Goal: Task Accomplishment & Management: Manage account settings

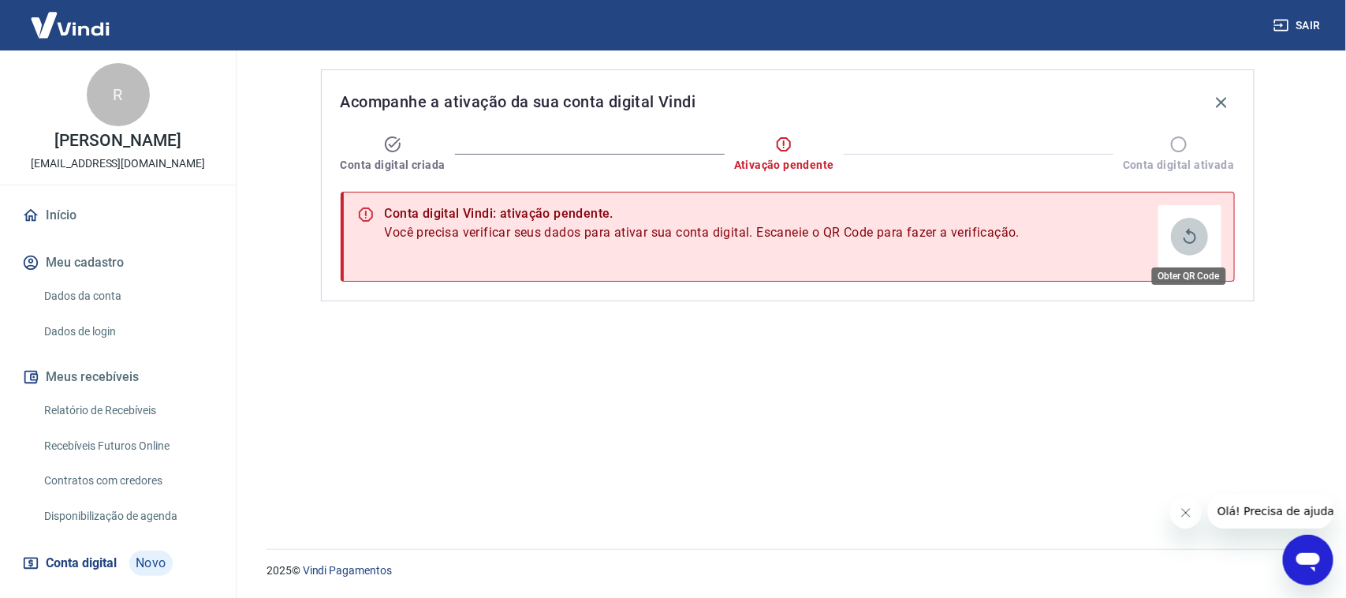
click at [1197, 243] on icon "Obter QR Code" at bounding box center [1189, 236] width 19 height 19
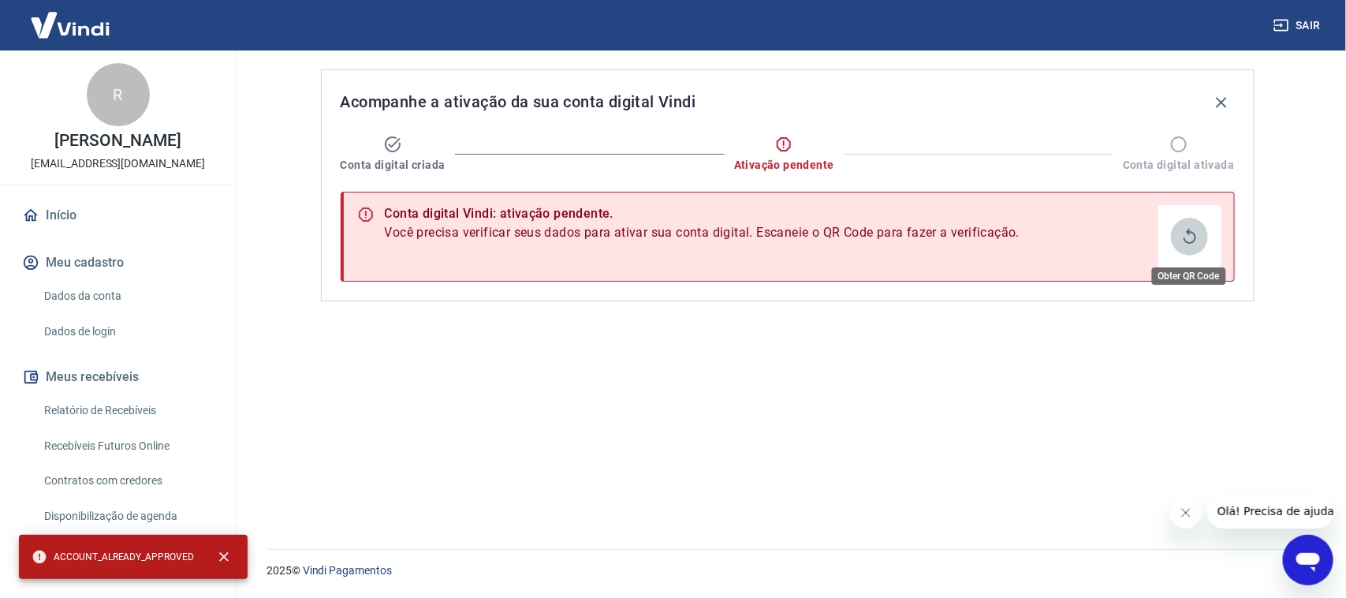
click at [1197, 243] on icon "Obter QR Code" at bounding box center [1189, 236] width 19 height 19
click at [226, 550] on icon "close" at bounding box center [224, 557] width 16 height 16
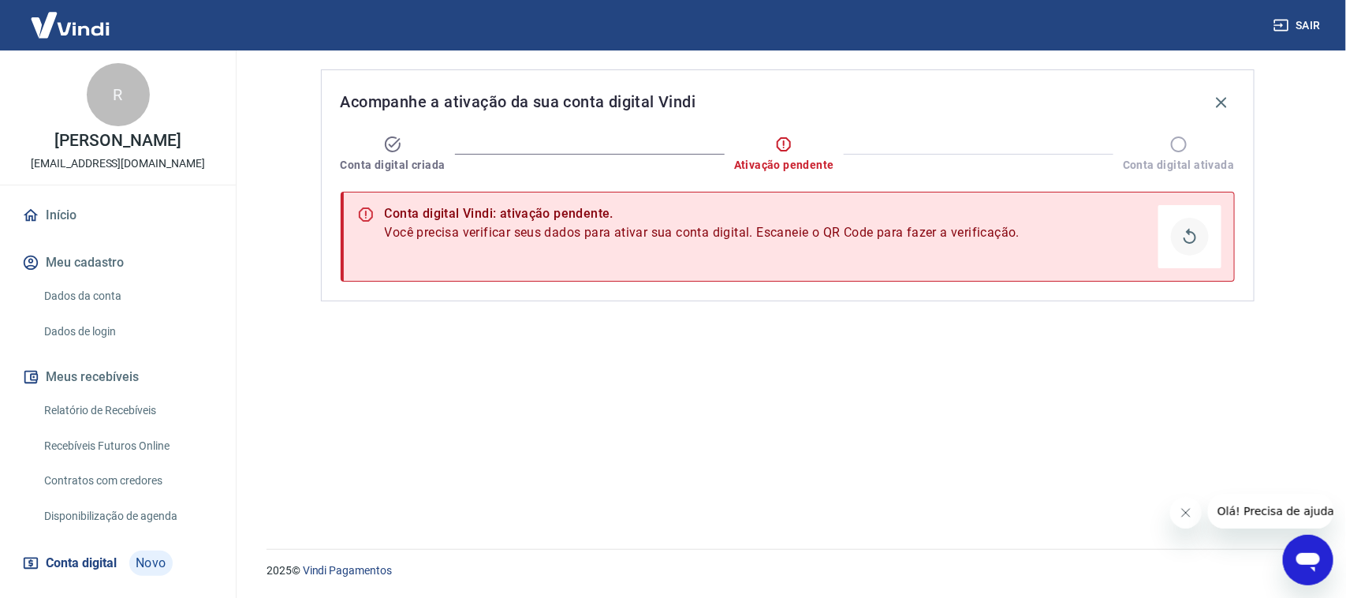
click at [1173, 241] on button "Obter QR Code" at bounding box center [1190, 237] width 38 height 38
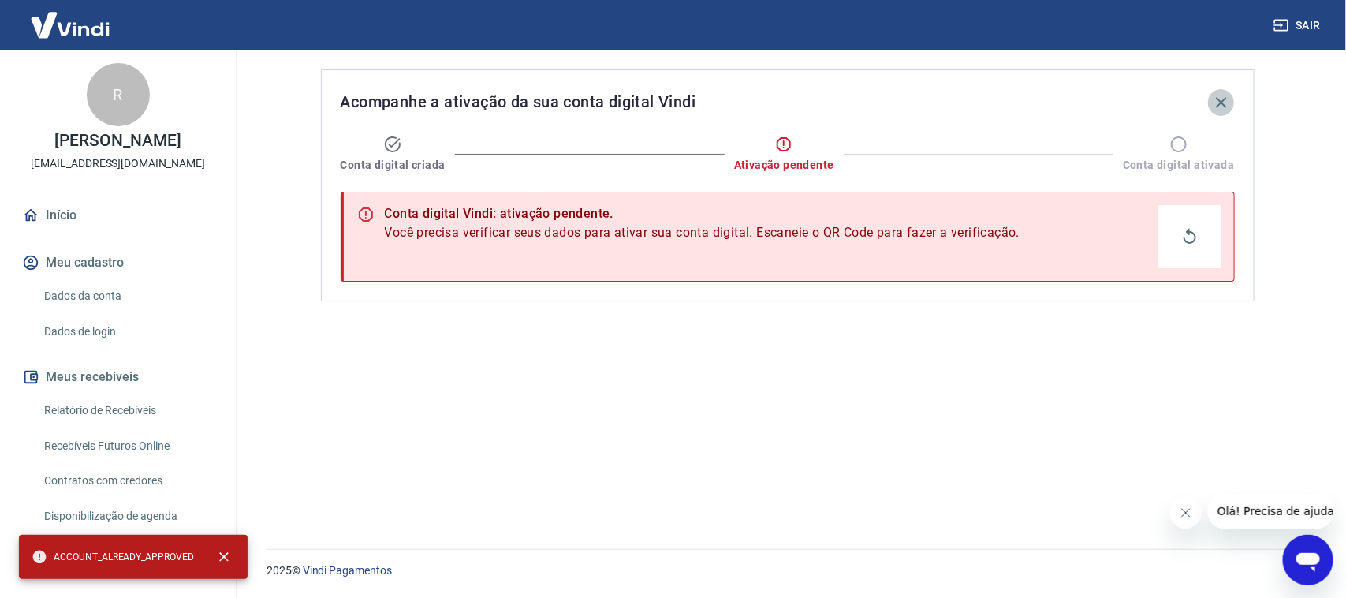
click at [1224, 103] on icon "button" at bounding box center [1221, 102] width 19 height 19
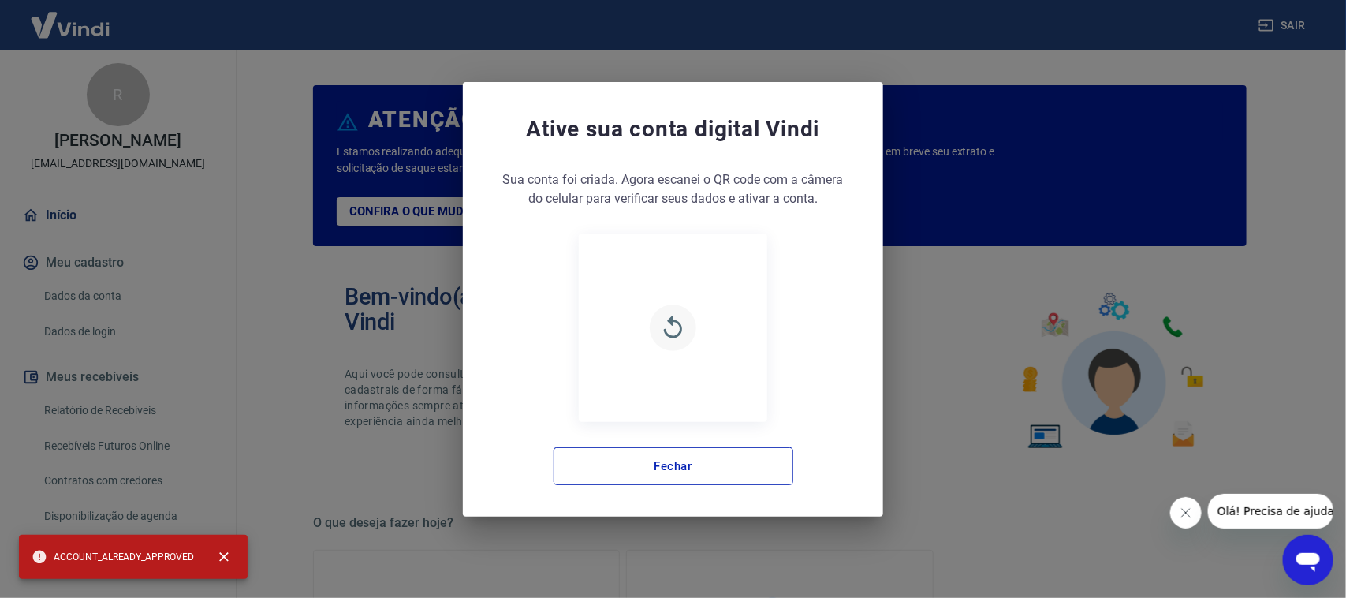
click at [673, 321] on icon "button" at bounding box center [673, 326] width 18 height 22
click at [674, 325] on icon "button" at bounding box center [673, 328] width 28 height 28
click at [1015, 273] on div "Ative sua conta digital [PERSON_NAME] conta foi criada. Agora clique no botão a…" at bounding box center [673, 299] width 1346 height 598
click at [597, 473] on button "Fechar" at bounding box center [673, 466] width 240 height 38
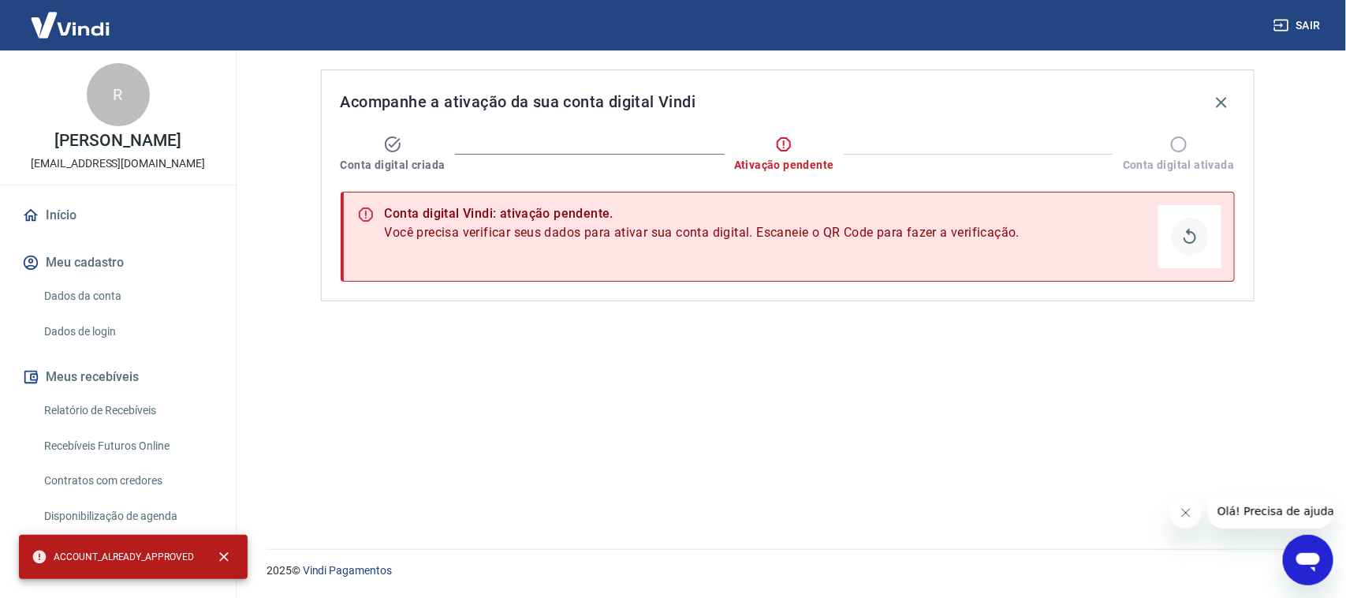
click at [1179, 233] on button "Obter QR Code" at bounding box center [1190, 237] width 38 height 38
click at [1180, 239] on button "Obter QR Code" at bounding box center [1190, 237] width 38 height 38
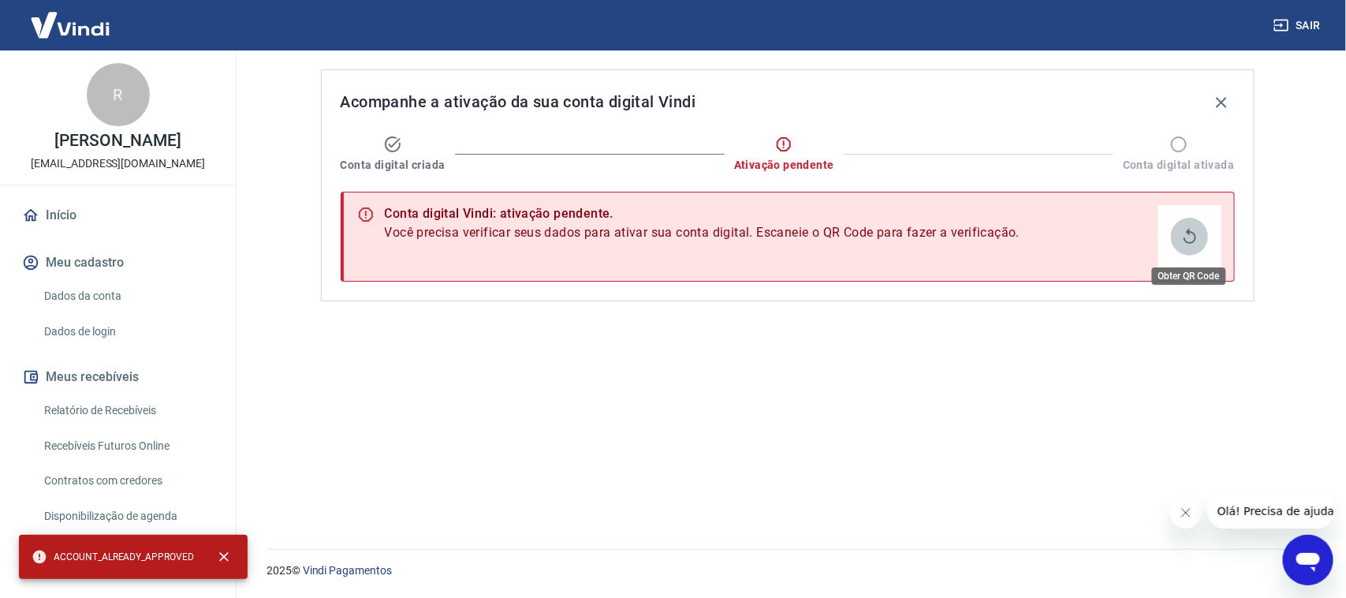
click at [1191, 237] on icon "Obter QR Code" at bounding box center [1189, 236] width 19 height 19
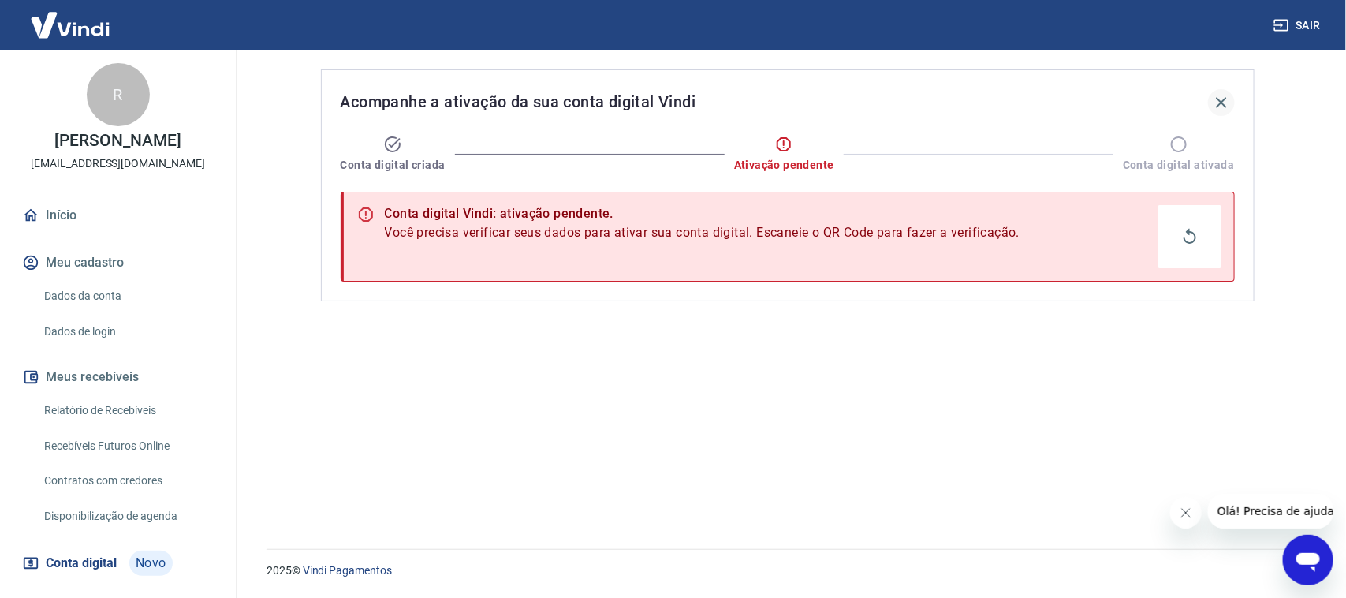
click at [1217, 112] on button "button" at bounding box center [1221, 102] width 27 height 27
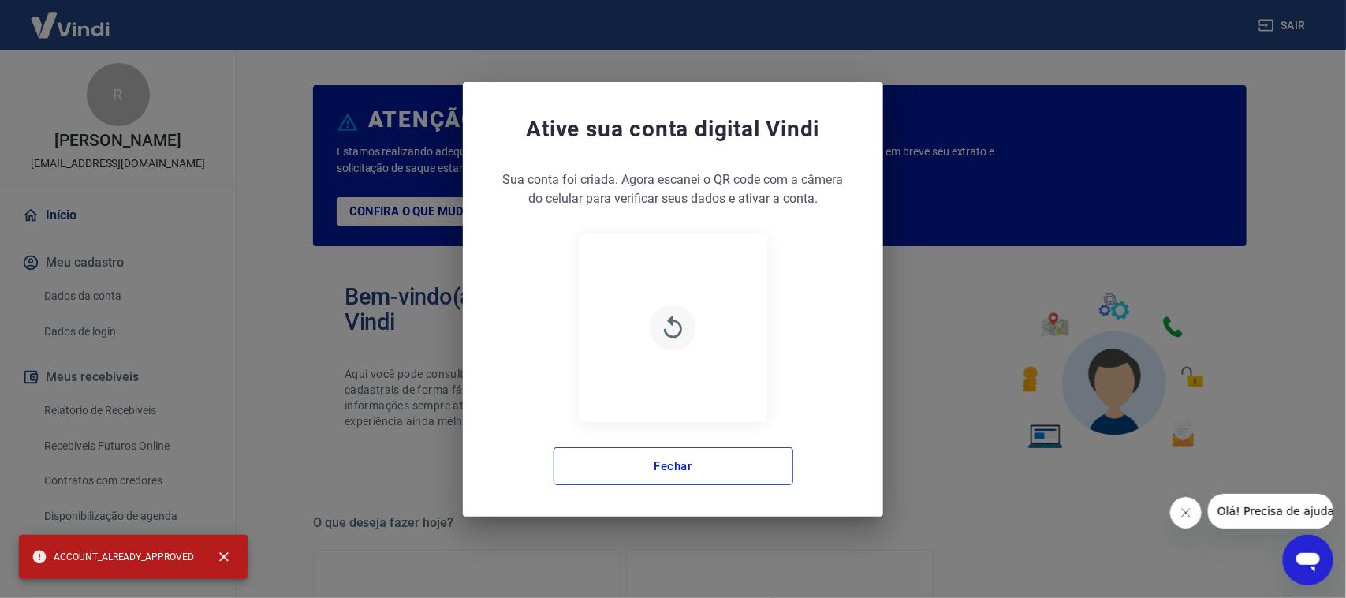
click at [695, 334] on button "button" at bounding box center [673, 327] width 47 height 47
click at [692, 334] on button "button" at bounding box center [673, 327] width 47 height 47
click at [691, 334] on button "button" at bounding box center [673, 327] width 47 height 47
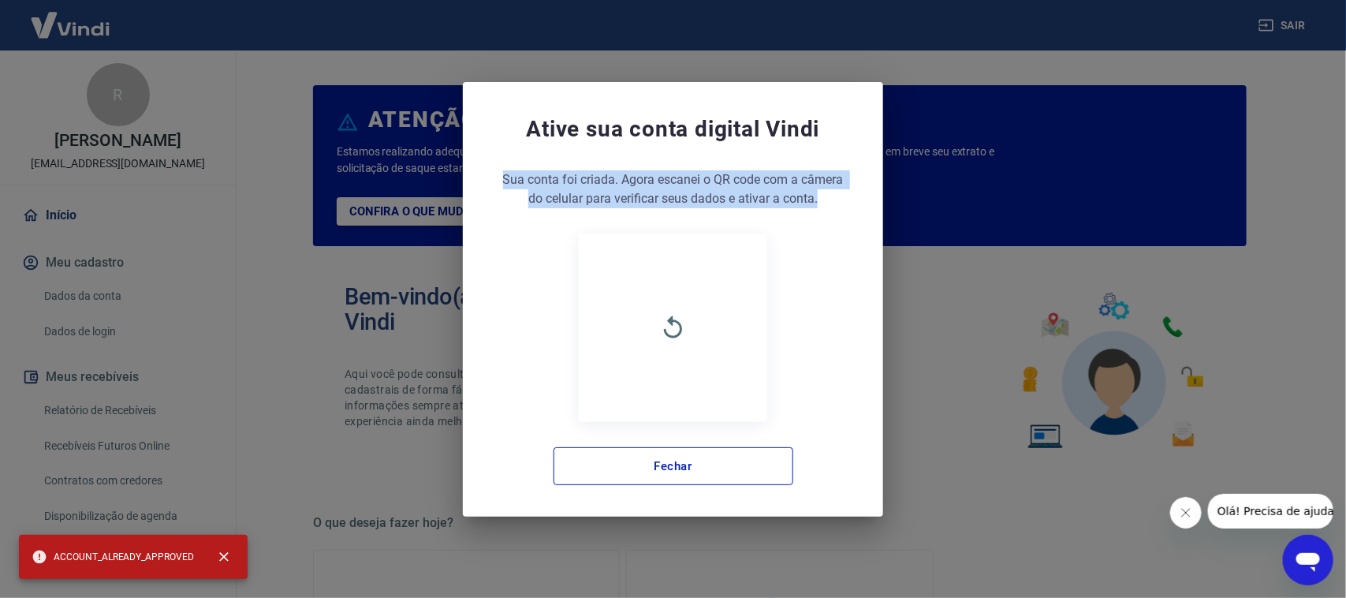
click at [1109, 272] on div "Ative sua conta digital [PERSON_NAME] conta foi criada. Agora clique no botão a…" at bounding box center [673, 299] width 1346 height 598
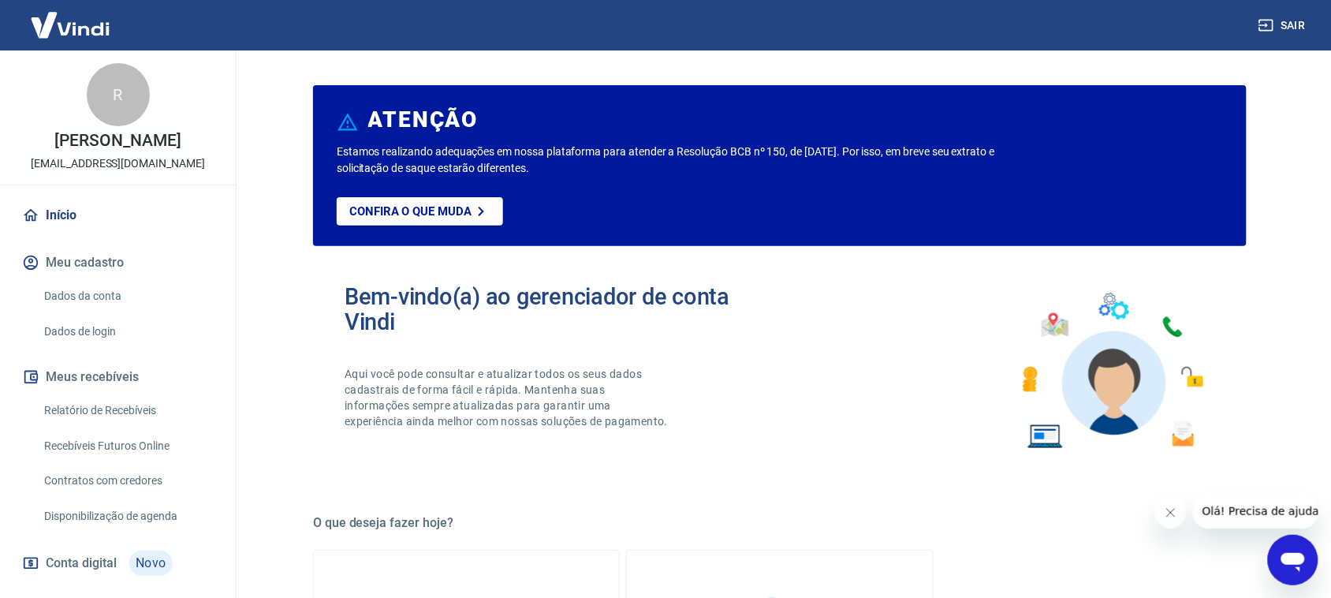
click at [1284, 11] on button "Sair" at bounding box center [1283, 25] width 57 height 29
